Goal: Information Seeking & Learning: Learn about a topic

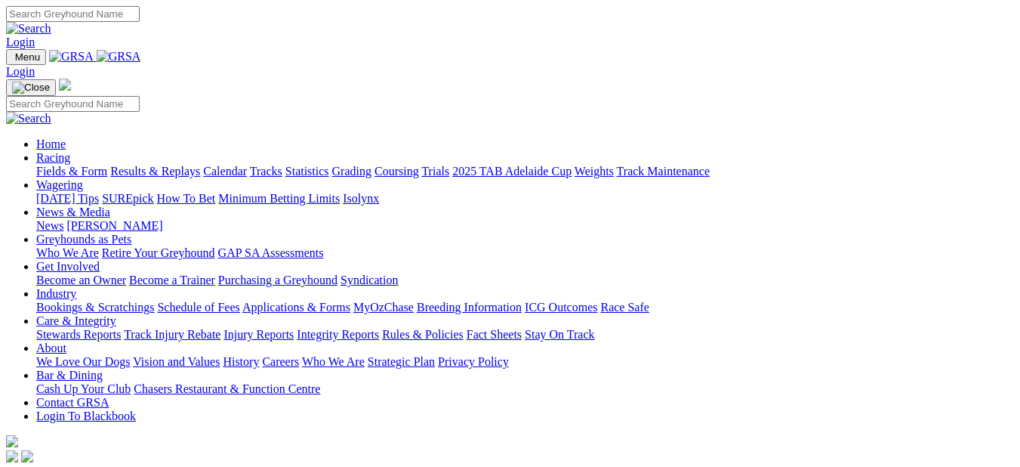
click at [70, 151] on link "Racing" at bounding box center [53, 157] width 34 height 13
click at [65, 165] on link "Fields & Form" at bounding box center [71, 171] width 71 height 13
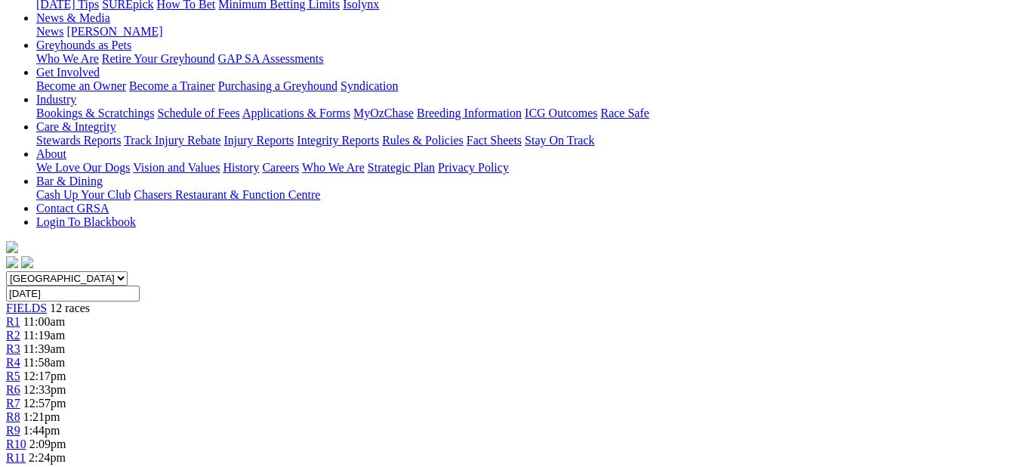
scroll to position [232, 0]
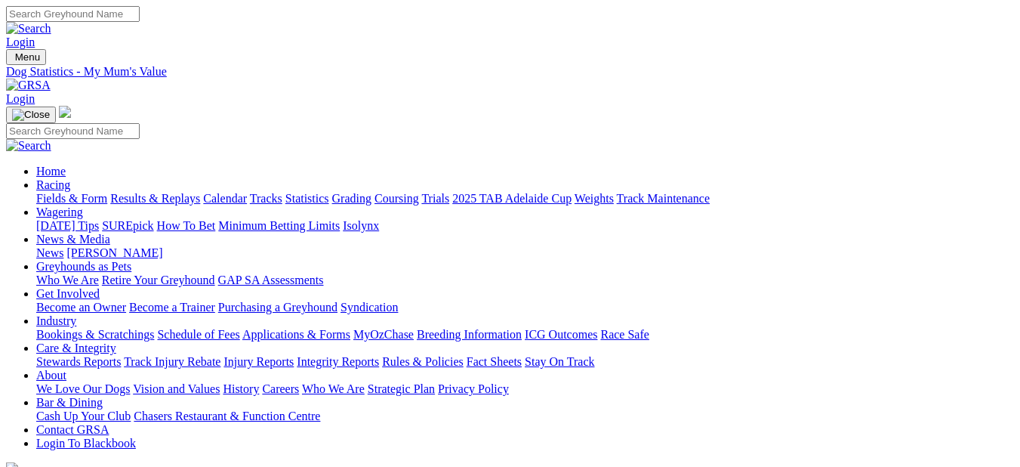
click at [57, 192] on link "Fields & Form" at bounding box center [71, 198] width 71 height 13
